Goal: Download file/media

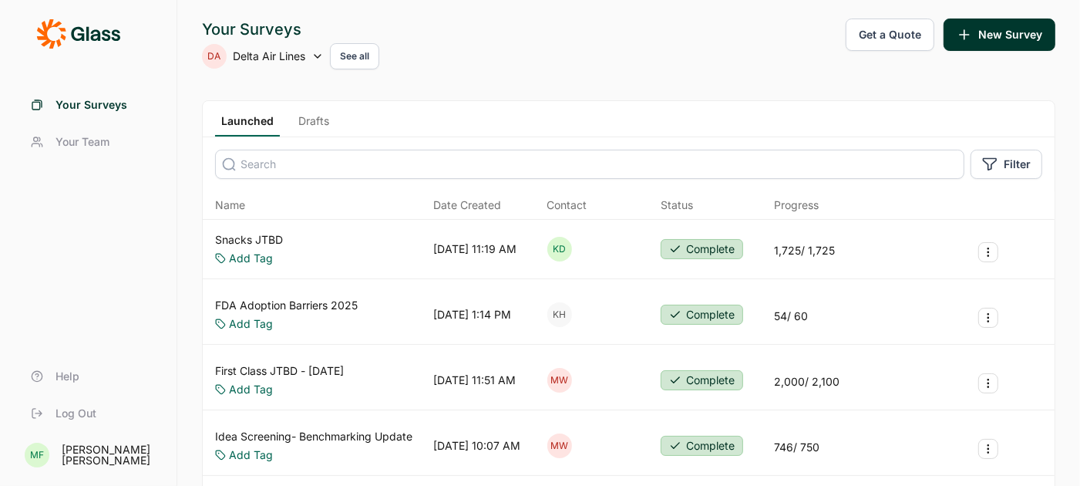
click at [246, 238] on link "Snacks JTBD" at bounding box center [249, 239] width 68 height 15
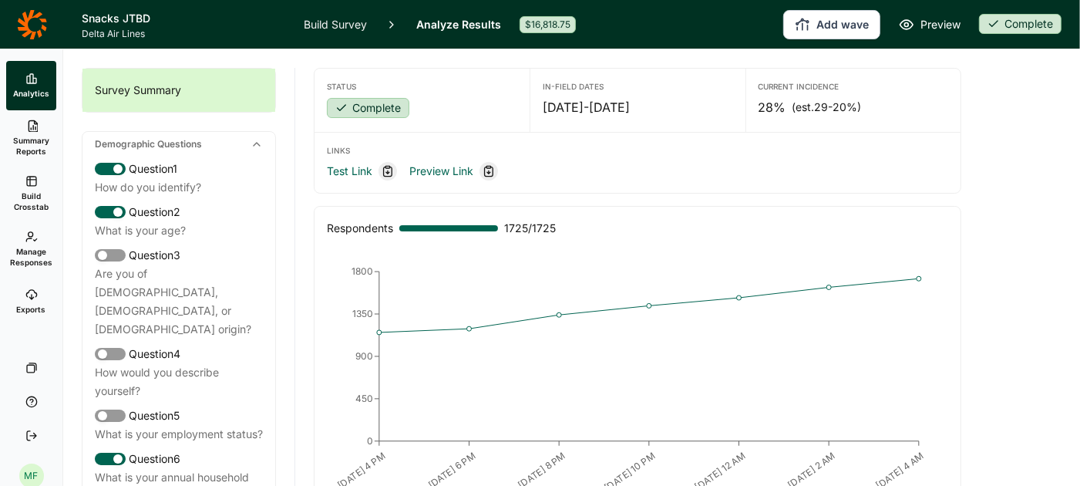
click at [35, 137] on span "Summary Reports" at bounding box center [31, 146] width 38 height 22
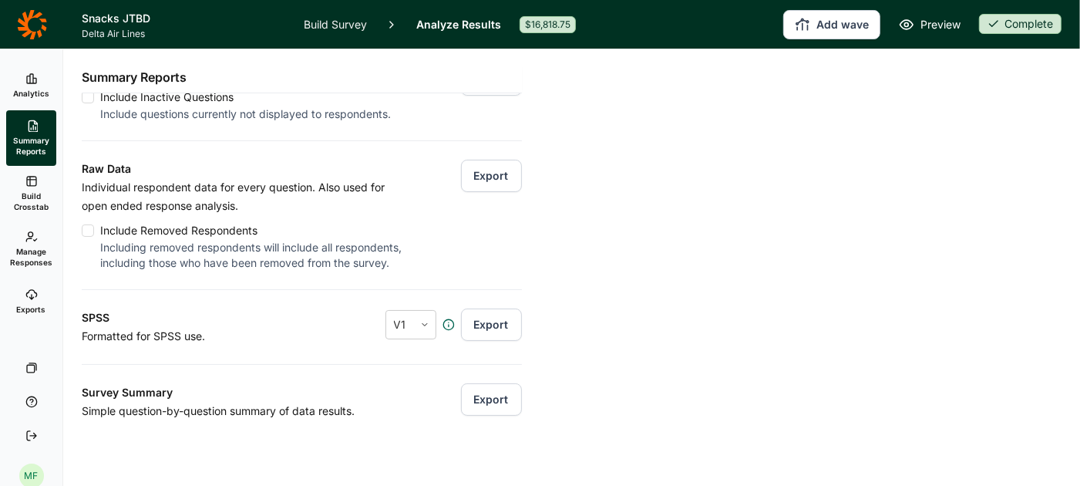
scroll to position [101, 0]
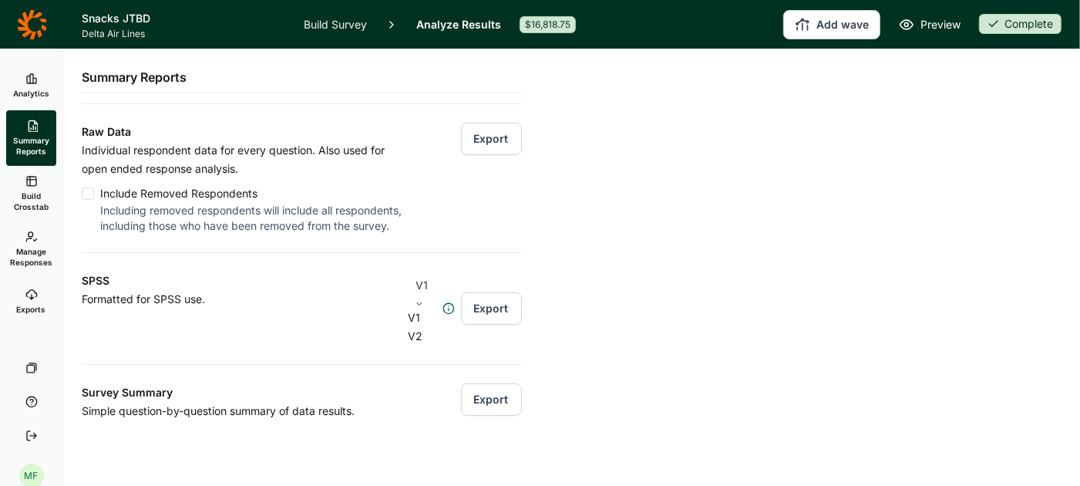
click at [422, 299] on icon at bounding box center [419, 303] width 9 height 9
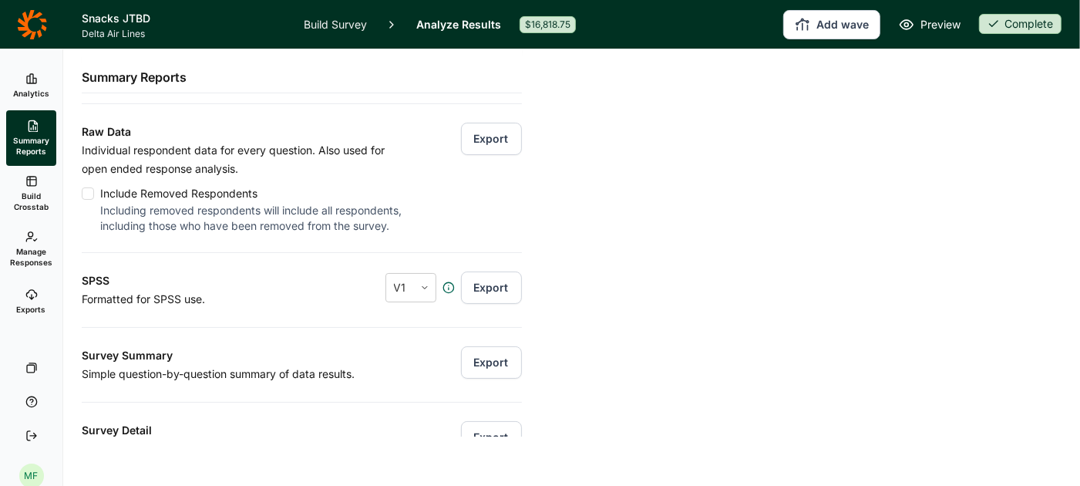
click at [317, 285] on div "SPSS Formatted for SPSS use. V1 Export" at bounding box center [302, 280] width 440 height 56
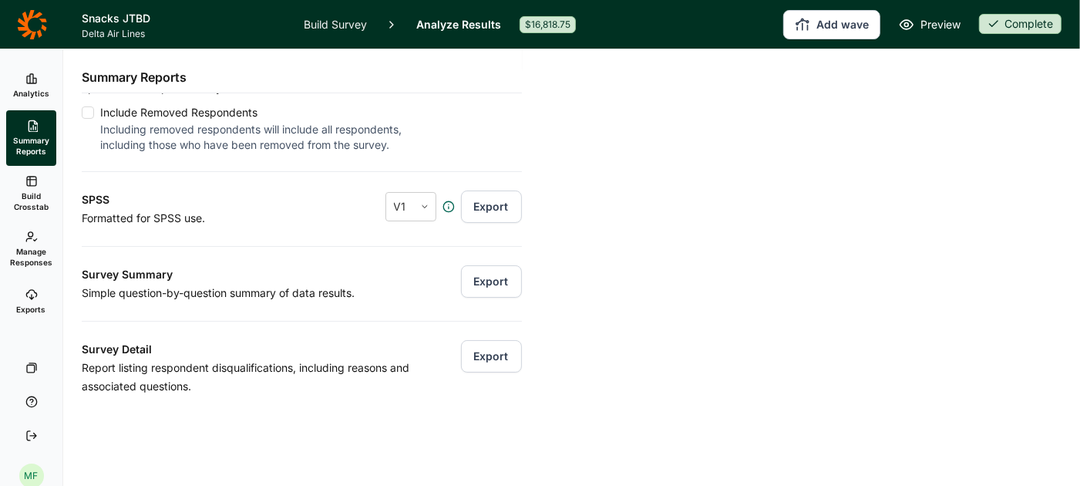
scroll to position [213, 0]
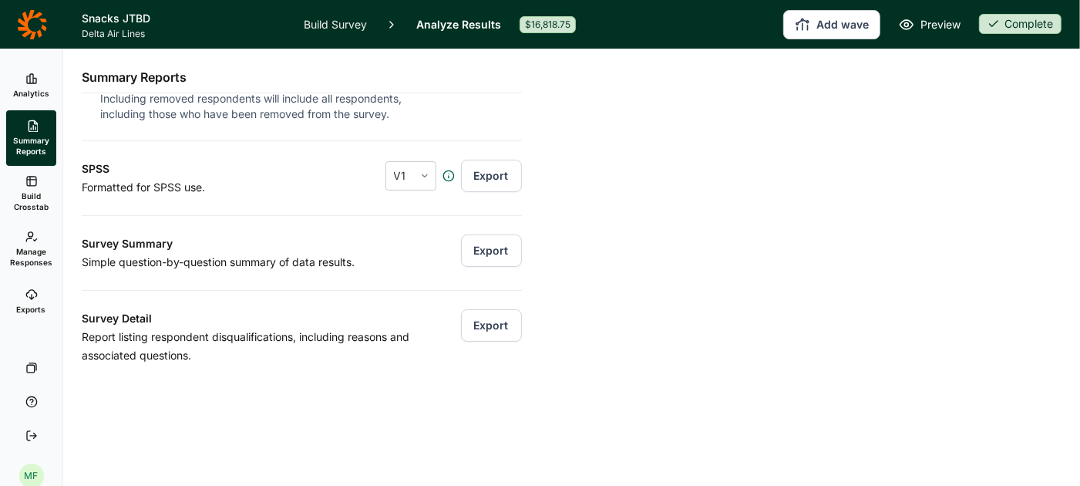
click at [482, 248] on button "Export" at bounding box center [491, 250] width 61 height 32
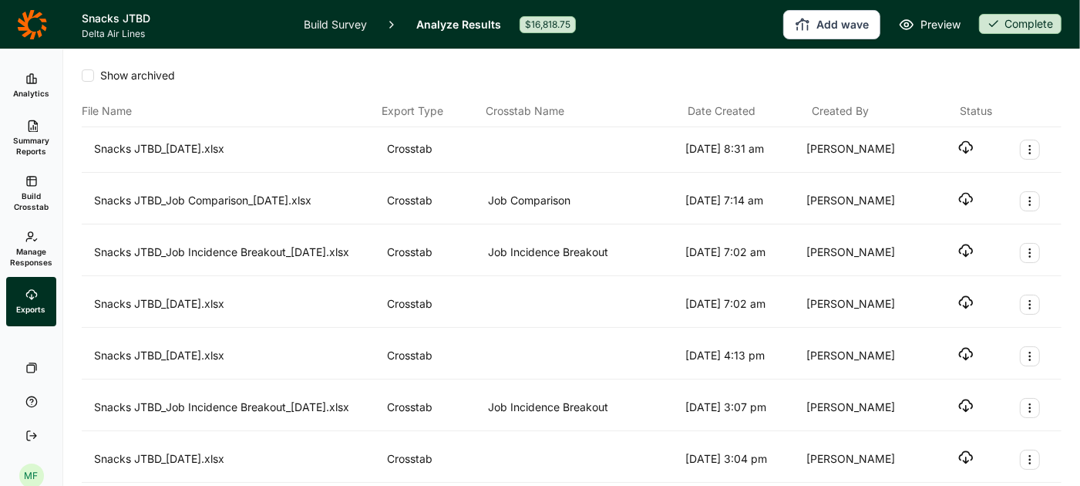
click at [967, 145] on icon "button" at bounding box center [966, 147] width 15 height 15
